Goal: Task Accomplishment & Management: Use online tool/utility

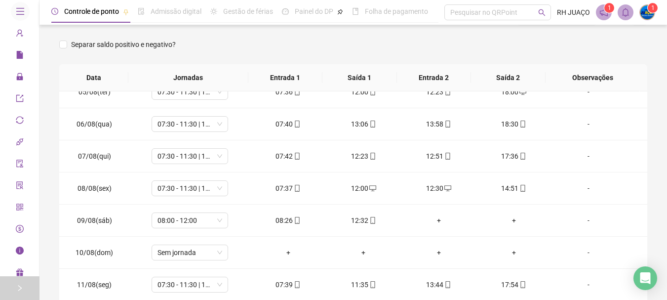
scroll to position [135, 0]
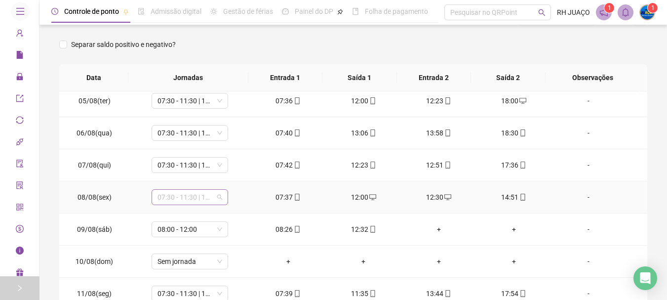
click at [220, 197] on span "07:30 - 11:30 | 13:30 - 17:30" at bounding box center [190, 197] width 65 height 15
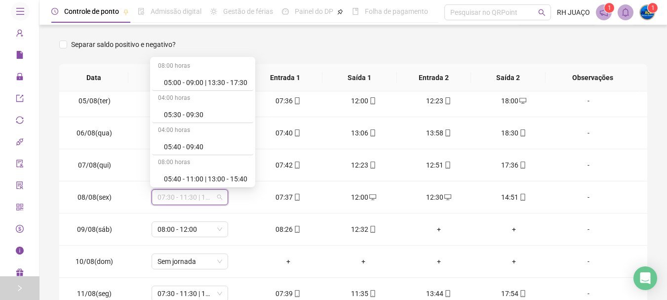
click at [486, 50] on div "Separar saldo positivo e negativo?" at bounding box center [353, 51] width 588 height 28
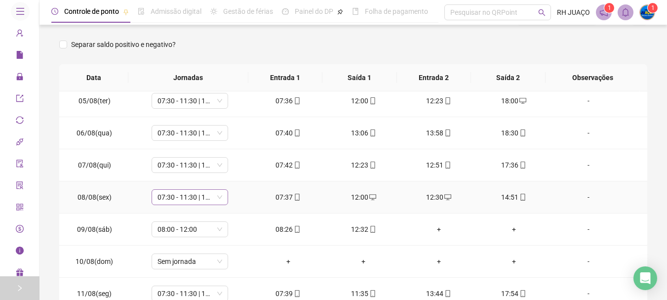
click at [217, 197] on span "07:30 - 11:30 | 13:30 - 17:30" at bounding box center [190, 197] width 65 height 15
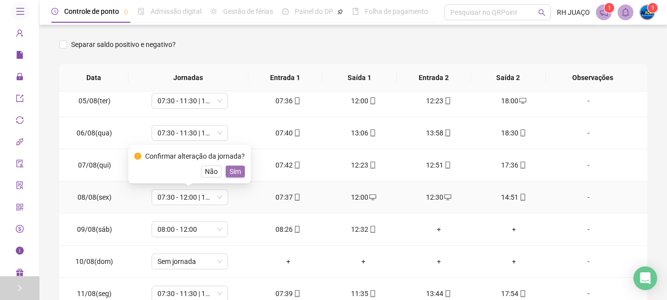
click at [238, 172] on span "Sim" at bounding box center [235, 171] width 11 height 11
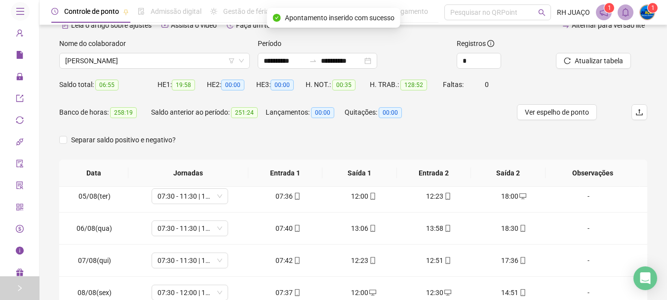
scroll to position [49, 0]
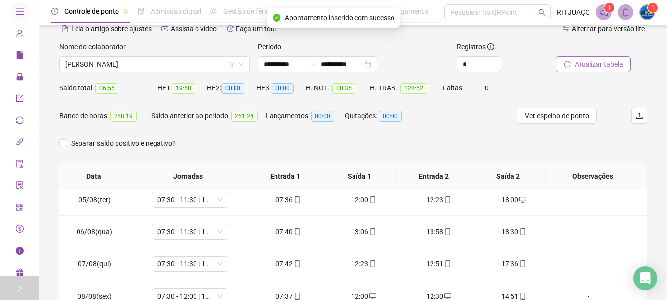
click at [582, 62] on span "Atualizar tabela" at bounding box center [599, 64] width 48 height 11
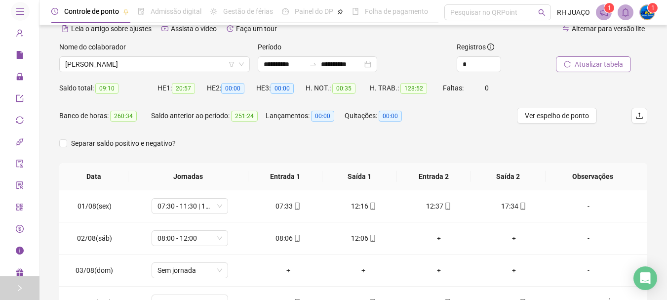
click at [586, 70] on button "Atualizar tabela" at bounding box center [593, 64] width 75 height 16
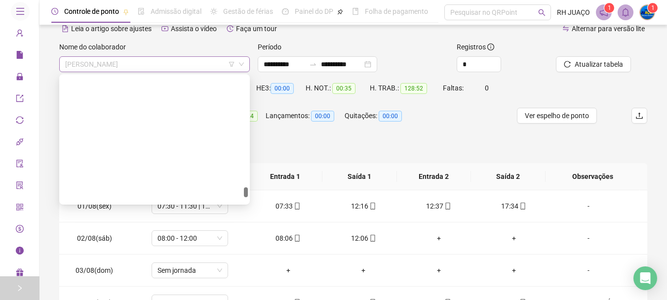
click at [207, 69] on span "[PERSON_NAME]" at bounding box center [154, 64] width 179 height 15
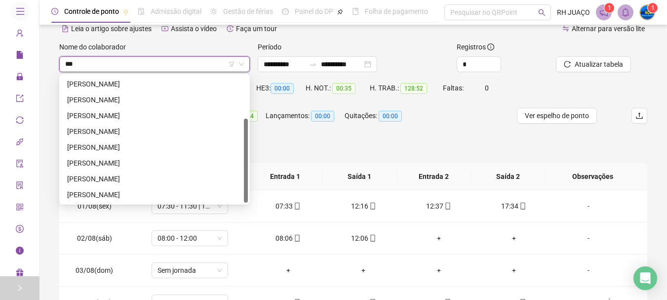
scroll to position [0, 0]
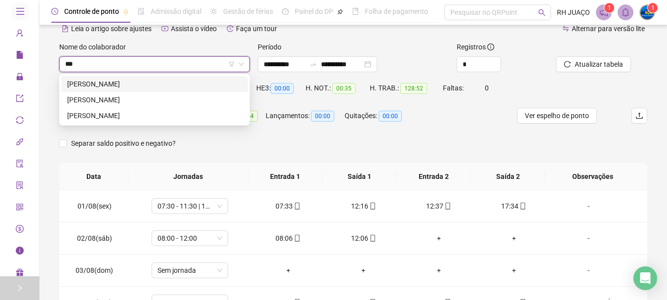
type input "****"
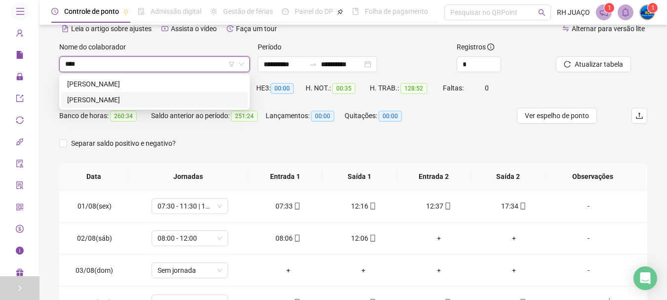
click at [154, 103] on div "[PERSON_NAME]" at bounding box center [154, 99] width 175 height 11
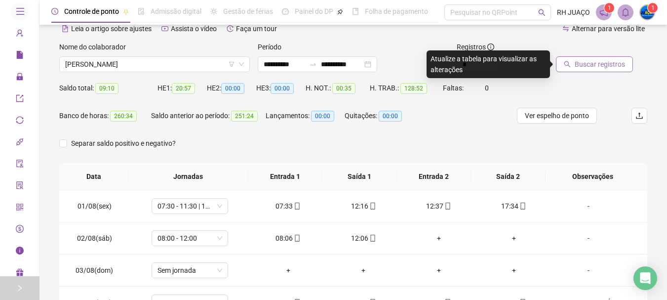
click at [604, 61] on span "Buscar registros" at bounding box center [600, 64] width 50 height 11
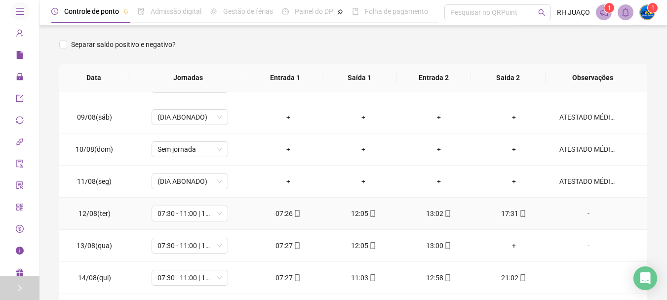
scroll to position [296, 0]
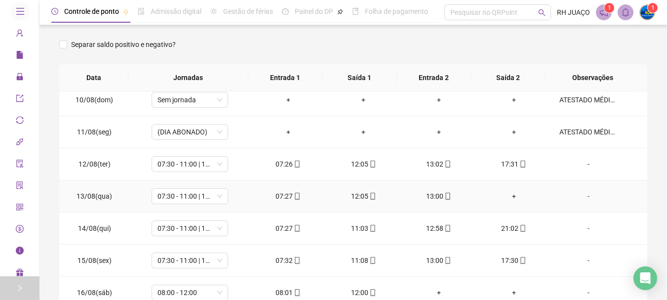
click at [512, 191] on div "+" at bounding box center [513, 196] width 59 height 11
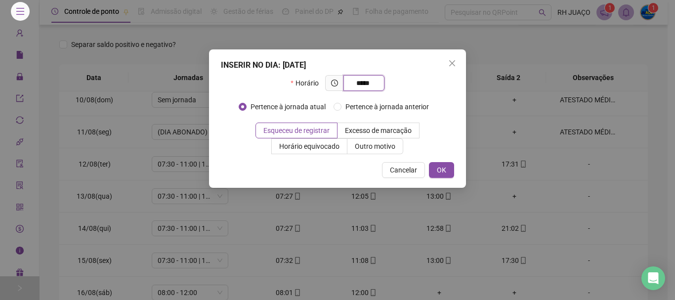
type input "*****"
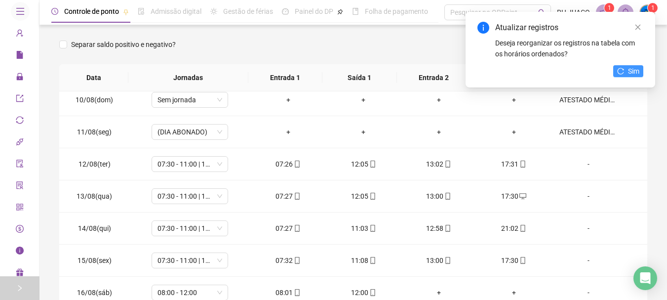
click at [627, 70] on button "Sim" at bounding box center [628, 71] width 30 height 12
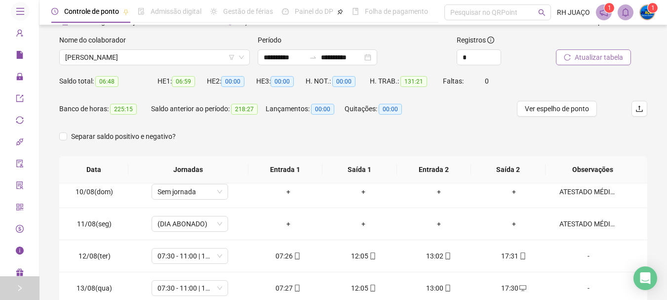
scroll to position [49, 0]
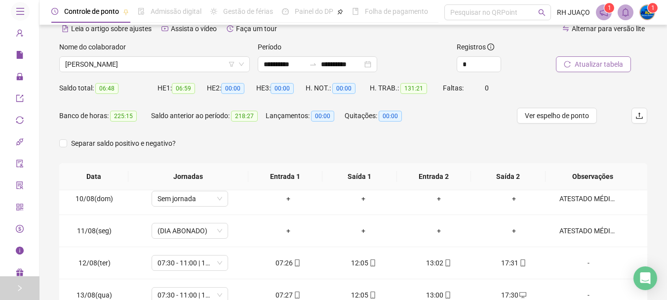
click at [594, 67] on span "Atualizar tabela" at bounding box center [599, 64] width 48 height 11
click at [150, 59] on span "[PERSON_NAME]" at bounding box center [154, 64] width 179 height 15
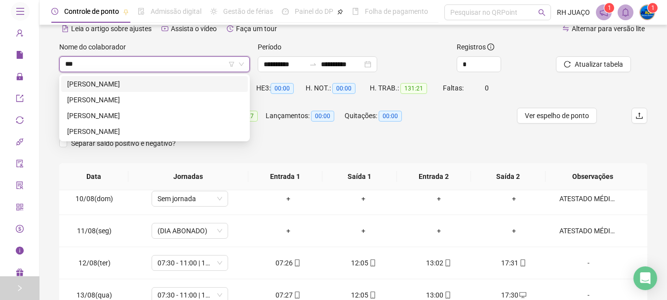
scroll to position [0, 0]
type input "*****"
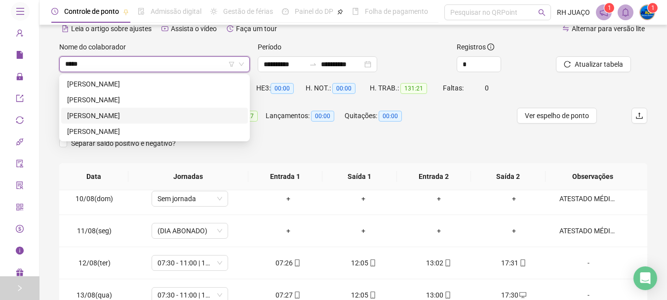
click at [189, 110] on div "[PERSON_NAME]" at bounding box center [154, 116] width 187 height 16
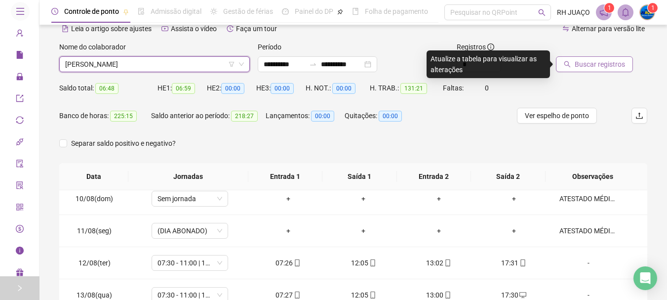
click at [590, 66] on span "Buscar registros" at bounding box center [600, 64] width 50 height 11
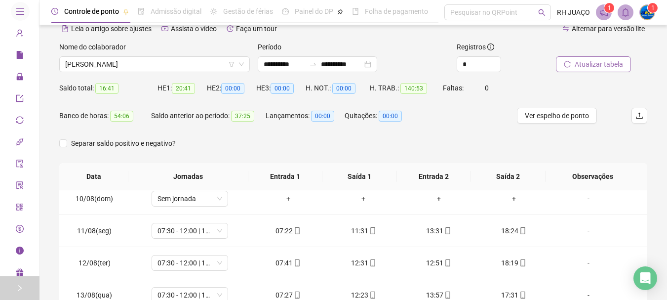
click at [591, 65] on span "Atualizar tabela" at bounding box center [599, 64] width 48 height 11
click at [605, 65] on span "Atualizar tabela" at bounding box center [599, 64] width 48 height 11
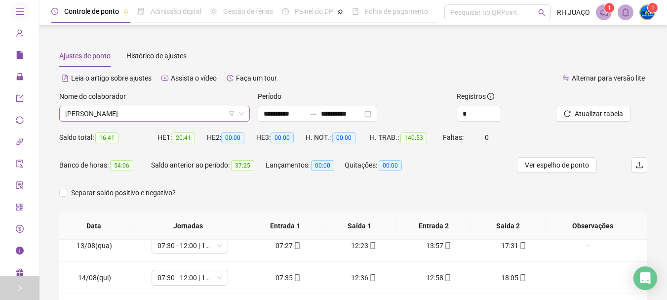
click at [202, 114] on span "[PERSON_NAME]" at bounding box center [154, 113] width 179 height 15
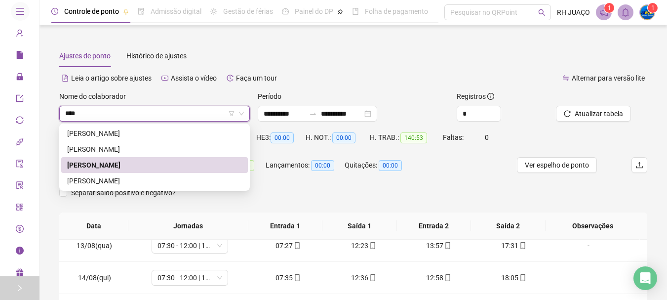
type input "*****"
click at [194, 150] on div "[PERSON_NAME]" at bounding box center [154, 149] width 175 height 11
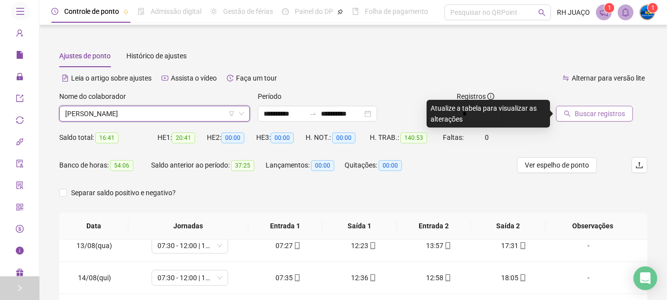
click at [581, 112] on span "Buscar registros" at bounding box center [600, 113] width 50 height 11
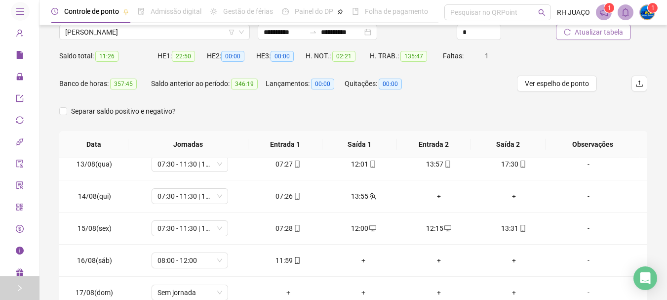
scroll to position [99, 0]
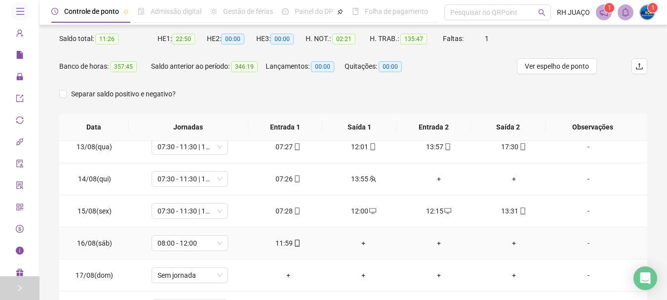
click at [355, 243] on div "+" at bounding box center [363, 243] width 59 height 11
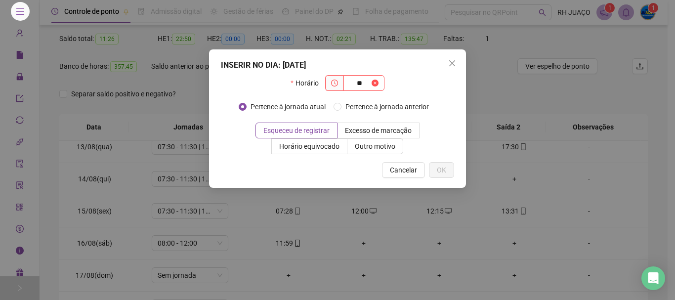
type input "*"
click at [454, 63] on icon "close" at bounding box center [452, 63] width 8 height 8
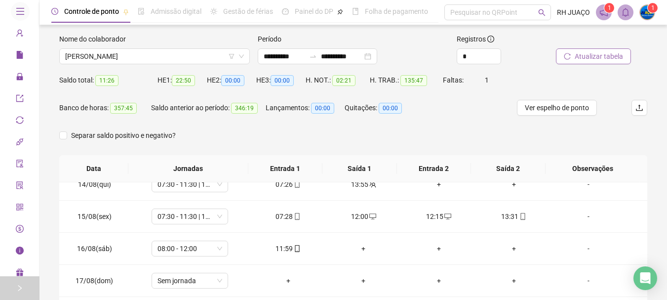
scroll to position [49, 0]
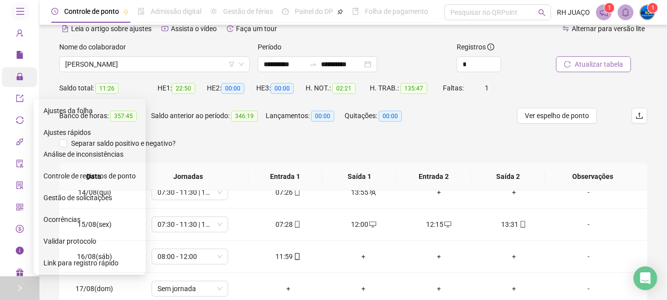
click at [24, 81] on span "Administração" at bounding box center [45, 77] width 58 height 8
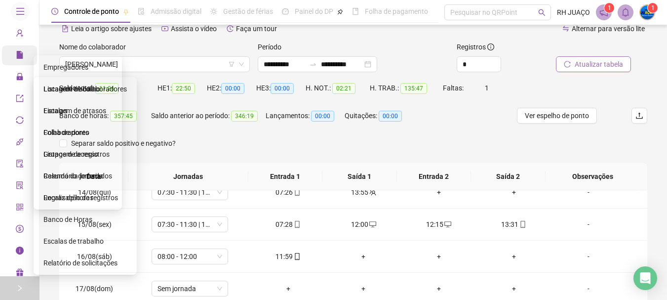
click at [16, 59] on icon "file" at bounding box center [19, 55] width 6 height 8
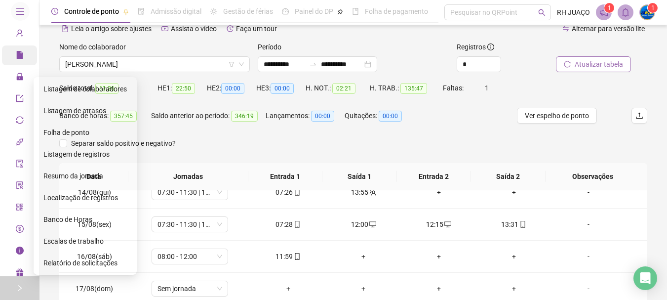
click at [3, 65] on div "Relatórios" at bounding box center [19, 55] width 35 height 20
click at [65, 128] on span "Folha de ponto" at bounding box center [66, 132] width 46 height 8
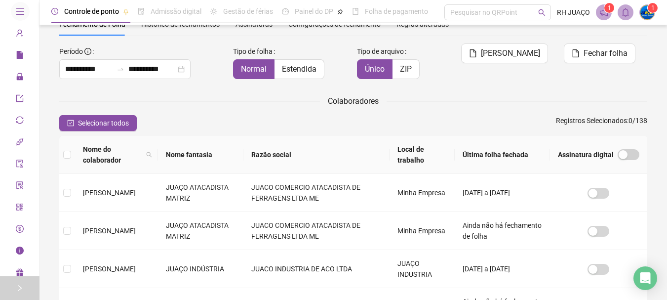
scroll to position [52, 0]
